Goal: Task Accomplishment & Management: Manage account settings

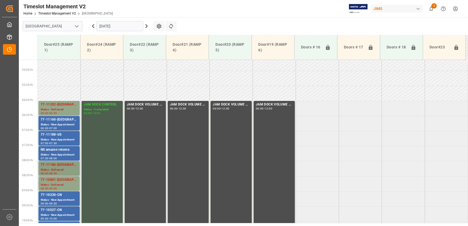
scroll to position [121, 0]
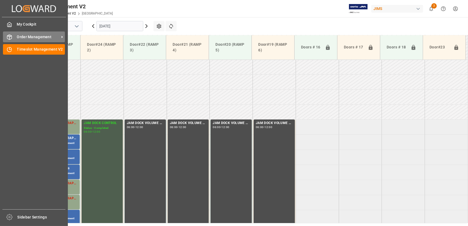
click at [11, 39] on icon at bounding box center [9, 37] width 5 height 5
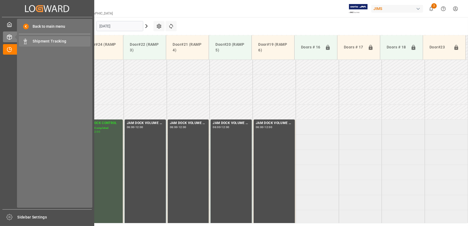
click at [59, 39] on span "Shipment Tracking" at bounding box center [62, 42] width 58 height 6
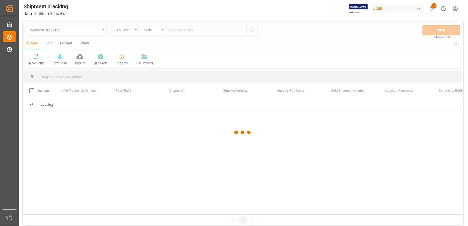
click at [199, 32] on div at bounding box center [243, 132] width 440 height 223
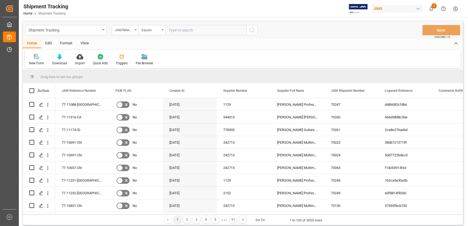
click at [198, 30] on input "text" at bounding box center [206, 30] width 81 height 10
paste input "77-11316"
type input "77-11316"
click at [252, 28] on icon "search button" at bounding box center [252, 30] width 6 height 6
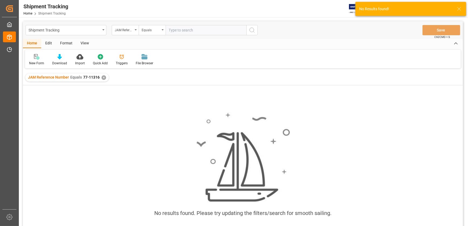
click at [195, 32] on input "text" at bounding box center [206, 30] width 81 height 10
click at [102, 77] on div "✕" at bounding box center [104, 77] width 5 height 5
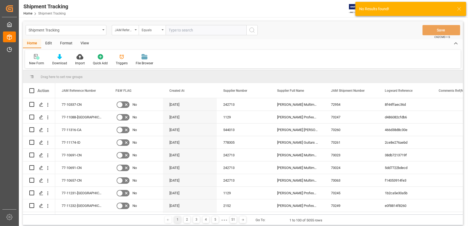
click at [191, 32] on input "text" at bounding box center [206, 30] width 81 height 10
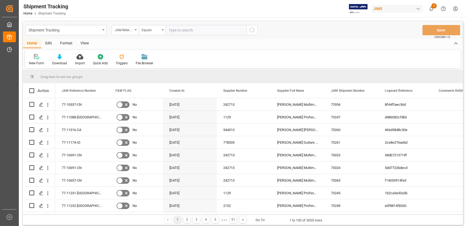
paste input "77-11316"
type input "77-11316-CA"
click at [253, 32] on icon "search button" at bounding box center [252, 30] width 6 height 6
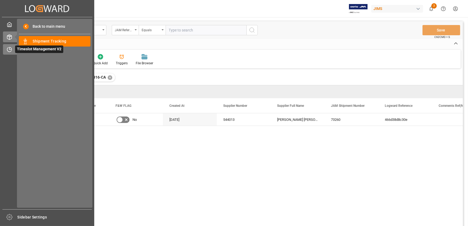
click at [11, 48] on icon at bounding box center [10, 48] width 2 height 2
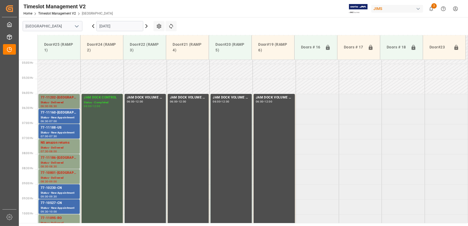
scroll to position [127, 0]
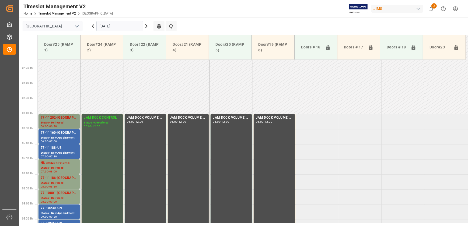
click at [58, 116] on div "77-11202-[GEOGRAPHIC_DATA]" at bounding box center [59, 117] width 37 height 5
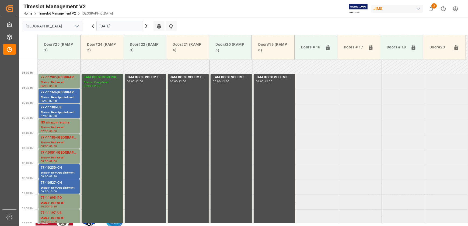
scroll to position [176, 0]
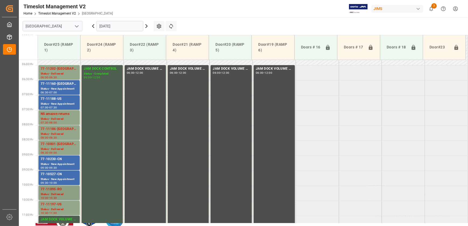
click at [54, 194] on div "Status - Delivered" at bounding box center [59, 194] width 37 height 5
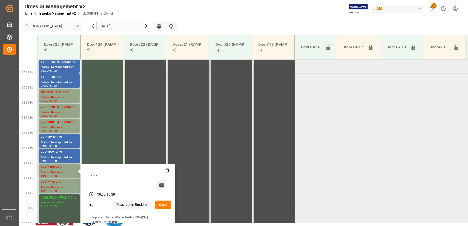
scroll to position [249, 0]
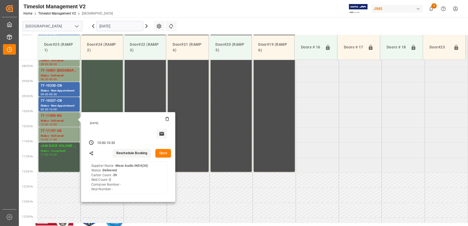
click at [165, 153] on button "Open" at bounding box center [164, 153] width 16 height 9
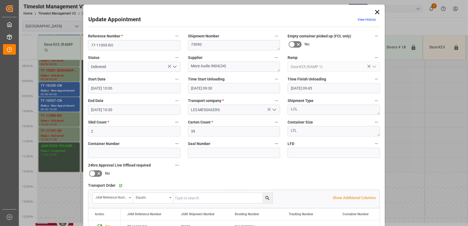
click at [376, 11] on icon at bounding box center [378, 12] width 4 height 4
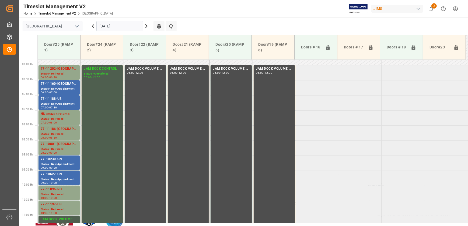
scroll to position [176, 0]
click at [70, 86] on div "77-11160-[GEOGRAPHIC_DATA]" at bounding box center [59, 83] width 37 height 5
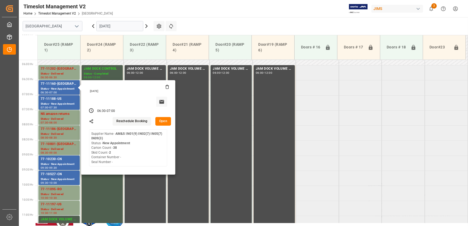
click at [166, 119] on button "Open" at bounding box center [164, 121] width 16 height 9
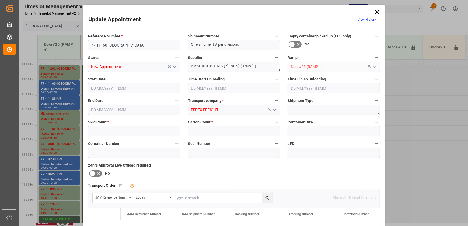
type input "2"
type input "38"
type input "[DATE] 06:30"
type input "[DATE] 07:00"
type input "[DATE] 11:36"
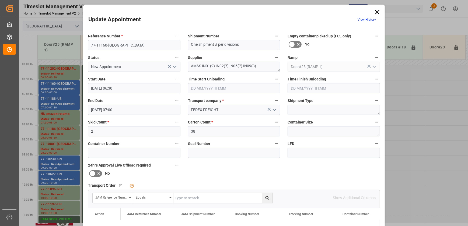
click at [176, 67] on icon "open menu" at bounding box center [175, 67] width 6 height 6
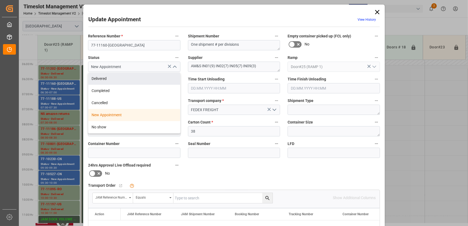
drag, startPoint x: 147, startPoint y: 78, endPoint x: 153, endPoint y: 78, distance: 5.9
click at [148, 78] on div "Delivered" at bounding box center [134, 79] width 92 height 12
type input "Delivered"
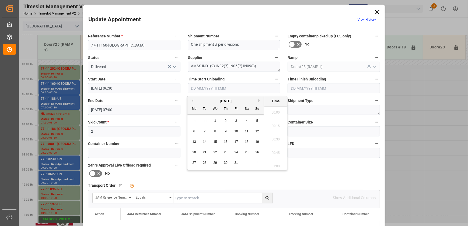
click at [220, 88] on input "text" at bounding box center [234, 88] width 92 height 10
click at [215, 121] on span "1" at bounding box center [216, 121] width 2 height 4
click at [279, 124] on li "10:30" at bounding box center [275, 124] width 23 height 13
type input "[DATE] 10:30"
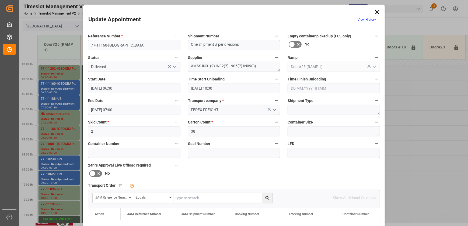
scroll to position [101, 0]
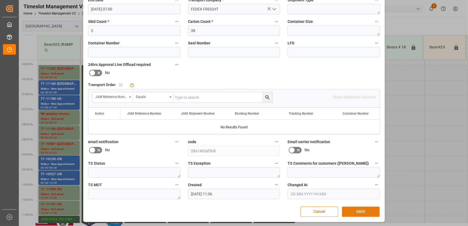
click at [361, 209] on button "SAVE" at bounding box center [361, 212] width 38 height 10
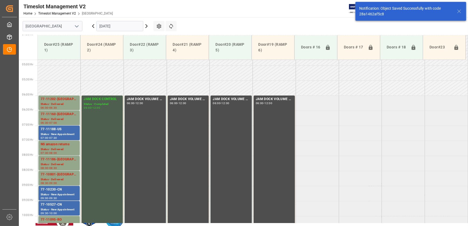
scroll to position [153, 0]
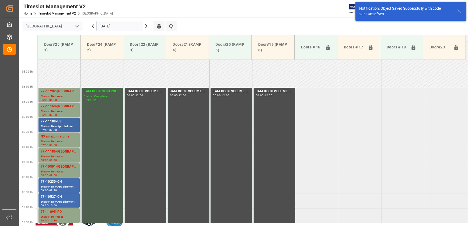
click at [60, 122] on div "77-11188-US" at bounding box center [59, 121] width 37 height 5
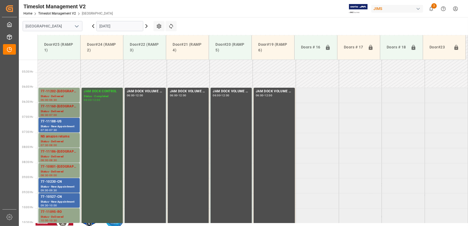
click at [72, 112] on div "Status - Delivered" at bounding box center [59, 111] width 37 height 5
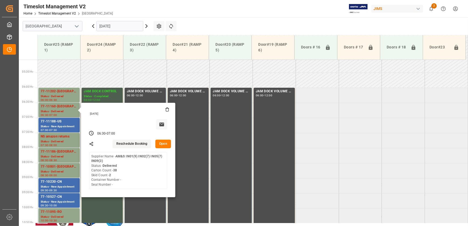
click at [168, 144] on button "Open" at bounding box center [164, 144] width 16 height 9
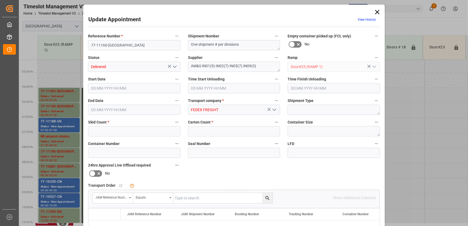
type input "2"
type input "38"
type input "[DATE] 06:30"
type input "[DATE] 10:30"
type input "[DATE] 07:00"
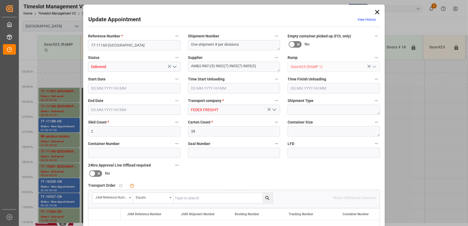
type input "[DATE] 11:36"
click at [229, 89] on input "[DATE] 10:30" at bounding box center [234, 88] width 92 height 10
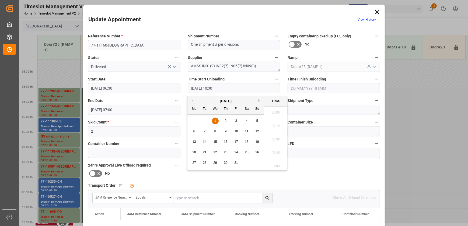
scroll to position [541, 0]
click at [215, 121] on span "1" at bounding box center [216, 121] width 2 height 4
click at [277, 153] on li "10:45" at bounding box center [275, 151] width 23 height 13
type input "[DATE] 10:45"
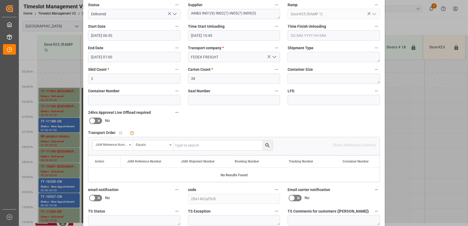
scroll to position [101, 0]
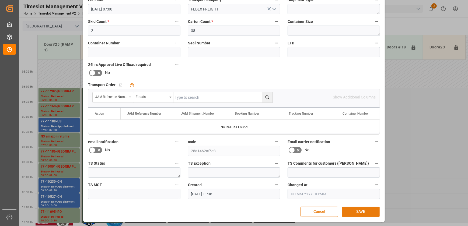
click at [364, 212] on button "SAVE" at bounding box center [361, 212] width 38 height 10
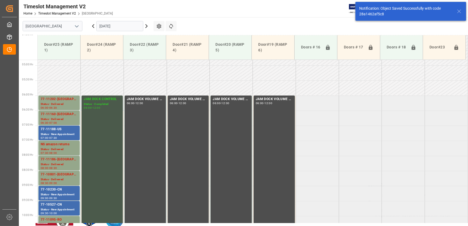
scroll to position [153, 0]
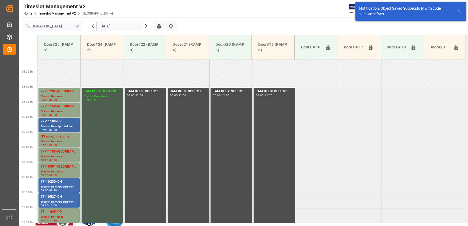
click at [68, 122] on div "77-11188-US" at bounding box center [59, 121] width 37 height 5
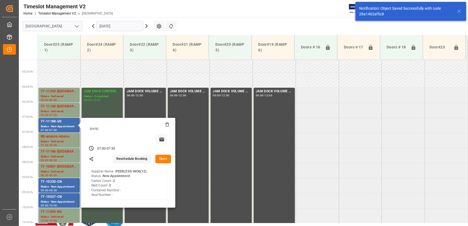
click at [166, 160] on button "Open" at bounding box center [164, 159] width 16 height 9
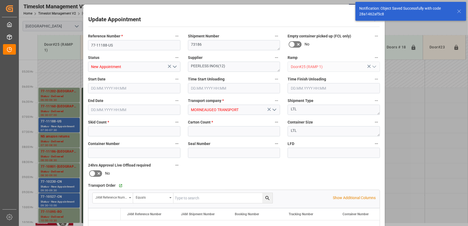
type input "2"
type input "[DATE] 07:00"
type input "[DATE] 07:30"
type input "[DATE] 13:23"
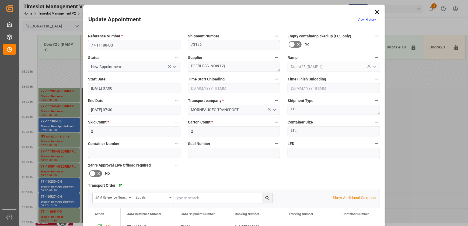
click at [175, 66] on polyline "open menu" at bounding box center [174, 67] width 3 height 2
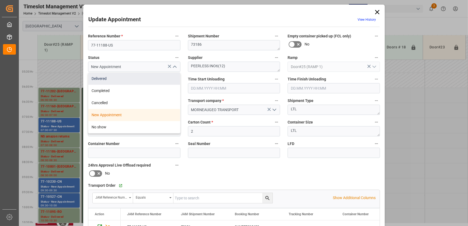
click at [152, 80] on div "Delivered" at bounding box center [134, 79] width 92 height 12
type input "Delivered"
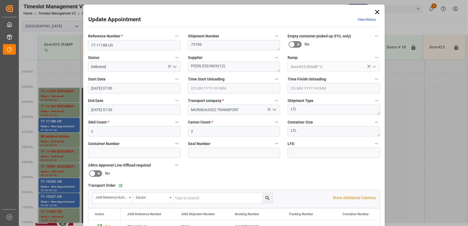
click at [248, 88] on input "text" at bounding box center [234, 88] width 92 height 10
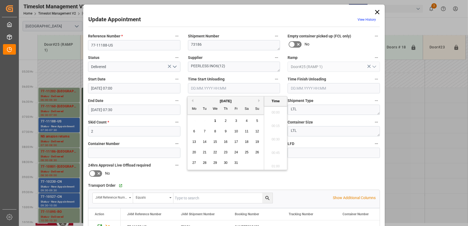
scroll to position [554, 0]
click at [216, 120] on span "1" at bounding box center [216, 121] width 2 height 4
click at [275, 151] on li "11:00" at bounding box center [275, 151] width 23 height 13
type input "[DATE] 11:00"
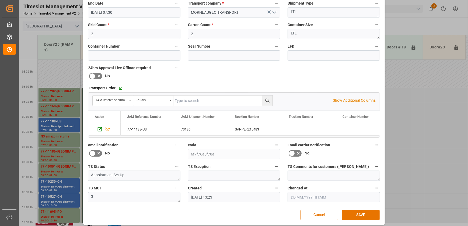
scroll to position [101, 0]
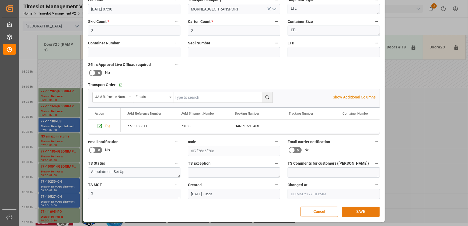
click at [355, 212] on button "SAVE" at bounding box center [361, 212] width 38 height 10
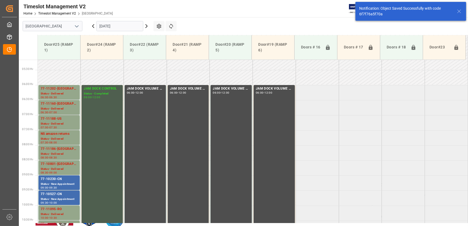
scroll to position [183, 0]
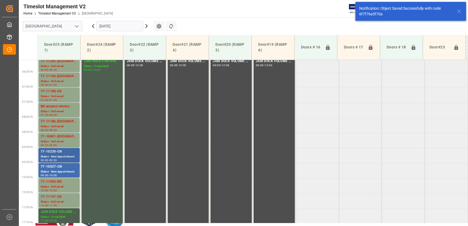
click at [62, 155] on div "Status - New Appointment" at bounding box center [59, 157] width 37 height 5
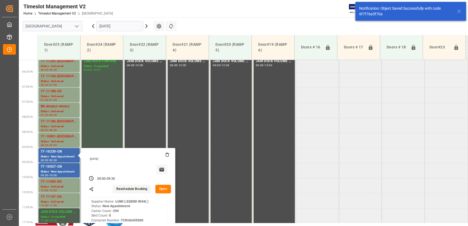
click at [167, 191] on button "Open" at bounding box center [164, 189] width 16 height 9
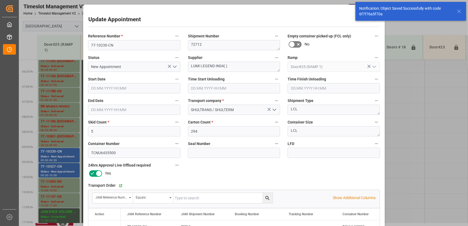
type input "[DATE] 09:00"
type input "[DATE] 09:30"
type input "[DATE] 13:56"
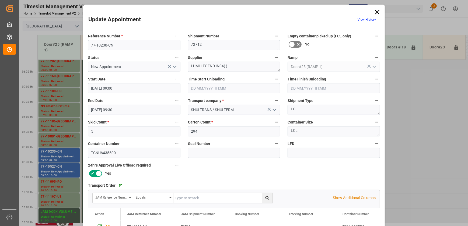
click at [176, 66] on icon "open menu" at bounding box center [175, 67] width 6 height 6
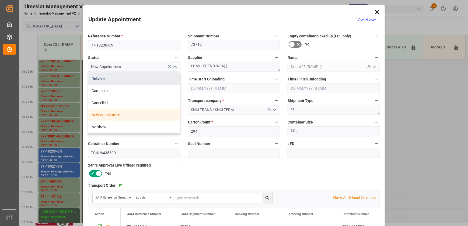
click at [163, 78] on div "Delivered" at bounding box center [134, 79] width 92 height 12
type input "Delivered"
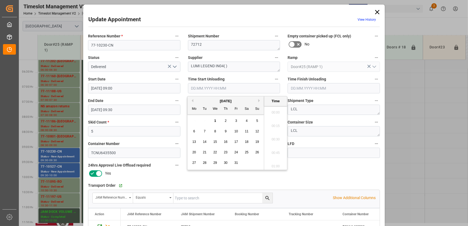
click at [230, 90] on input "text" at bounding box center [234, 88] width 92 height 10
drag, startPoint x: 215, startPoint y: 121, endPoint x: 225, endPoint y: 122, distance: 9.5
click at [215, 121] on span "1" at bounding box center [216, 121] width 2 height 4
click at [277, 113] on li "10:15" at bounding box center [275, 111] width 23 height 13
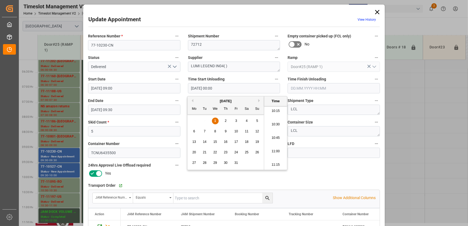
type input "[DATE] 10:15"
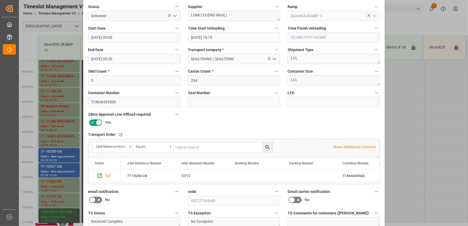
scroll to position [101, 0]
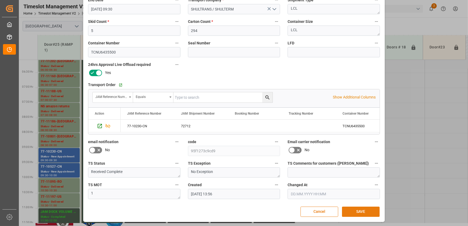
click at [356, 209] on button "SAVE" at bounding box center [361, 212] width 38 height 10
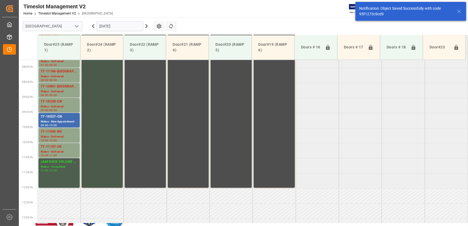
scroll to position [244, 0]
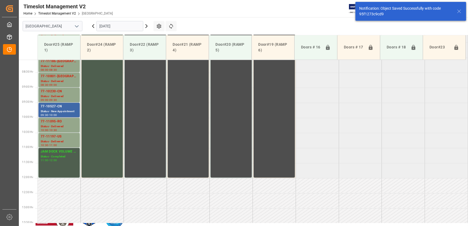
click at [64, 107] on div "77-10527-CN" at bounding box center [59, 106] width 37 height 5
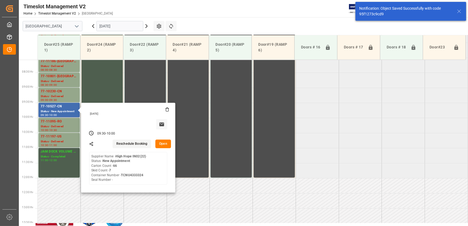
click at [168, 144] on button "Open" at bounding box center [164, 144] width 16 height 9
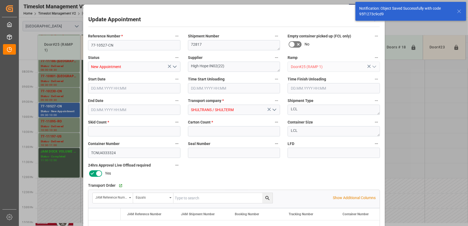
type input "7"
type input "66"
type input "[DATE] 09:30"
type input "[DATE] 10:00"
type input "[DATE] 13:57"
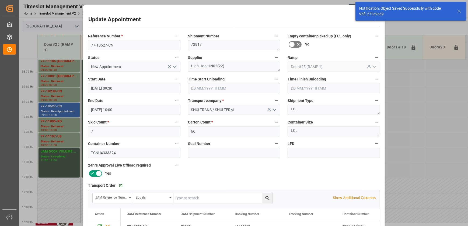
click at [172, 67] on icon "open menu" at bounding box center [175, 67] width 6 height 6
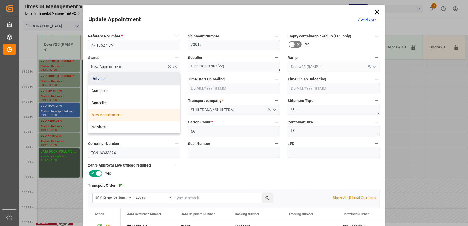
click at [157, 79] on div "Delivered" at bounding box center [134, 79] width 92 height 12
type input "Delivered"
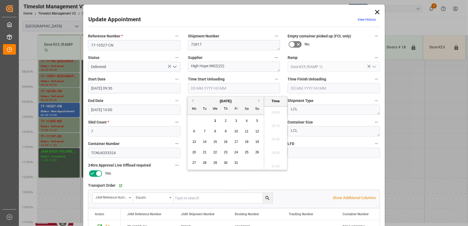
click at [239, 88] on input "text" at bounding box center [234, 88] width 92 height 10
drag, startPoint x: 213, startPoint y: 120, endPoint x: 216, endPoint y: 121, distance: 3.0
click at [213, 120] on div "1" at bounding box center [215, 121] width 7 height 6
click at [280, 111] on li "10:15" at bounding box center [275, 111] width 23 height 13
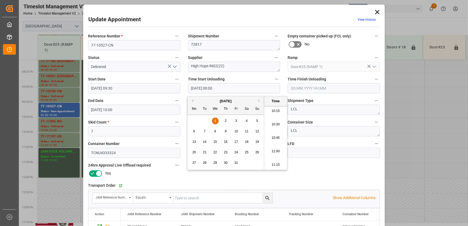
type input "[DATE] 10:15"
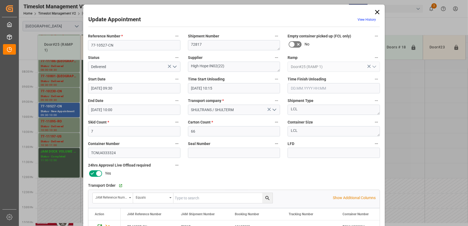
scroll to position [101, 0]
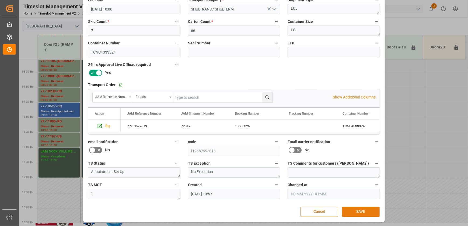
click at [357, 213] on button "SAVE" at bounding box center [361, 212] width 38 height 10
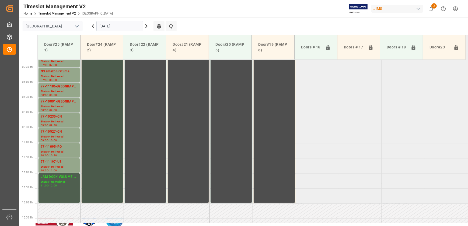
scroll to position [146, 0]
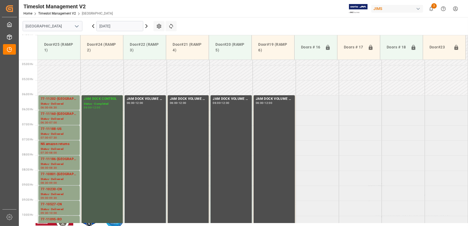
click at [148, 26] on icon at bounding box center [146, 26] width 6 height 6
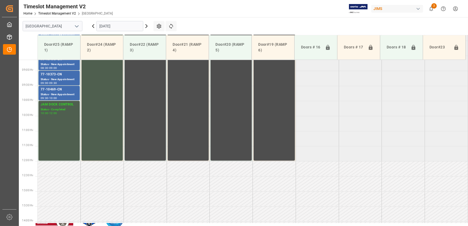
scroll to position [304, 0]
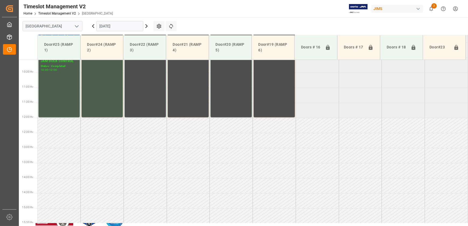
click at [148, 27] on icon at bounding box center [146, 26] width 6 height 6
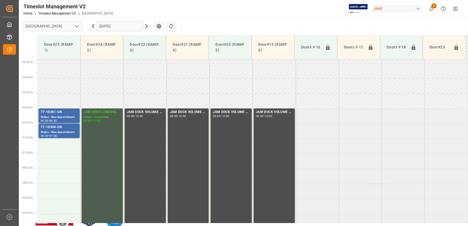
scroll to position [132, 0]
click at [94, 25] on icon at bounding box center [93, 26] width 6 height 6
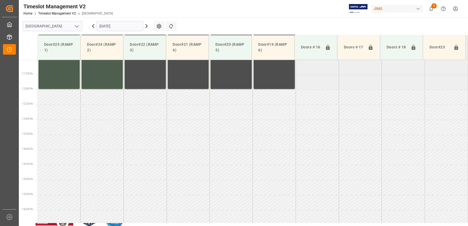
scroll to position [334, 0]
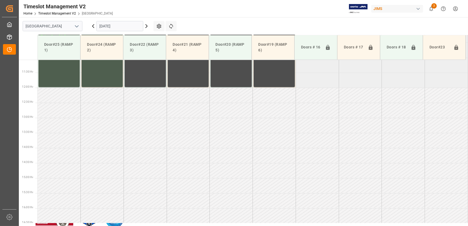
click at [145, 25] on icon at bounding box center [146, 26] width 6 height 6
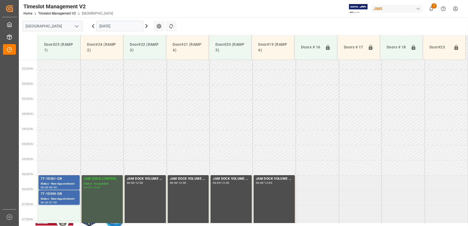
scroll to position [65, 0]
